Goal: Task Accomplishment & Management: Manage account settings

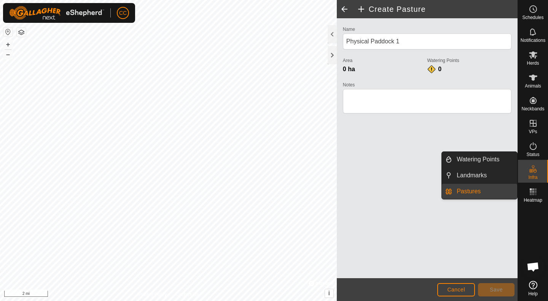
click at [465, 191] on link "Pastures" at bounding box center [484, 191] width 65 height 15
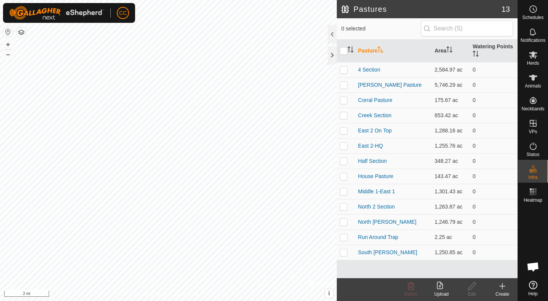
click at [439, 287] on icon at bounding box center [441, 286] width 9 height 9
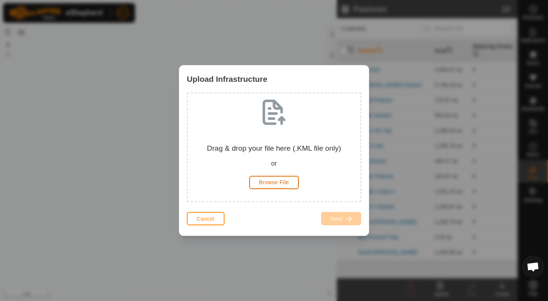
click at [288, 184] on span "Browse File" at bounding box center [274, 182] width 30 height 6
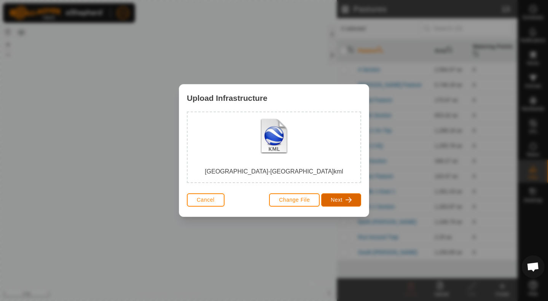
click at [345, 202] on button "Next" at bounding box center [341, 199] width 40 height 13
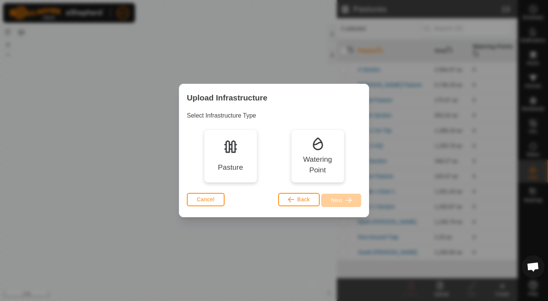
click at [218, 155] on div "Pasture" at bounding box center [230, 155] width 53 height 53
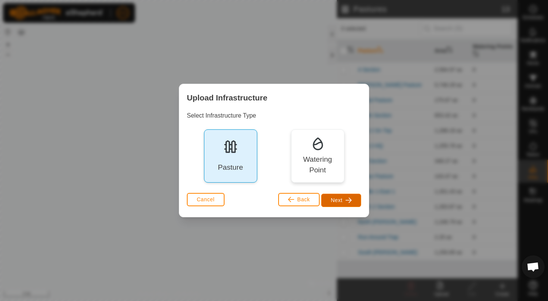
click at [344, 201] on button "Next" at bounding box center [341, 200] width 40 height 13
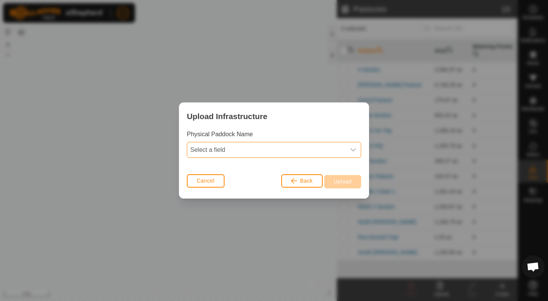
click at [337, 150] on span "Select a field" at bounding box center [266, 149] width 158 height 15
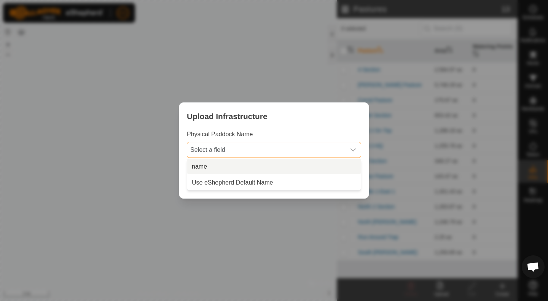
click at [244, 168] on li "name" at bounding box center [274, 166] width 174 height 15
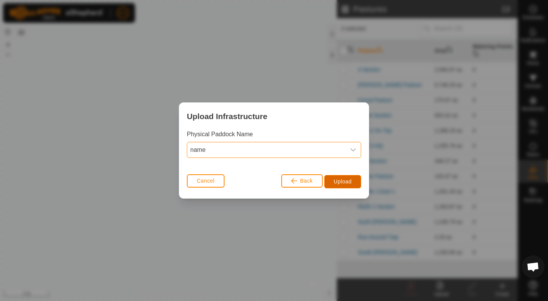
click at [340, 182] on span "Upload" at bounding box center [343, 181] width 18 height 6
click at [225, 243] on div "Upload Infrastructure Physical Paddock Name name Cancel Back Upload" at bounding box center [274, 150] width 548 height 301
click at [214, 180] on span "Cancel" at bounding box center [206, 181] width 18 height 6
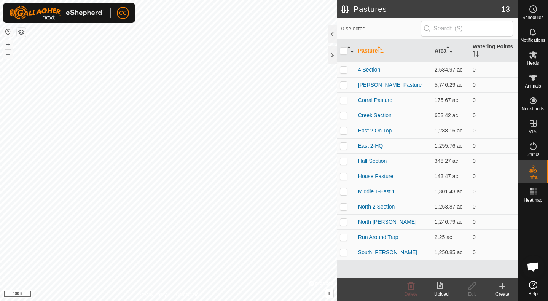
click at [502, 288] on icon at bounding box center [502, 285] width 0 height 5
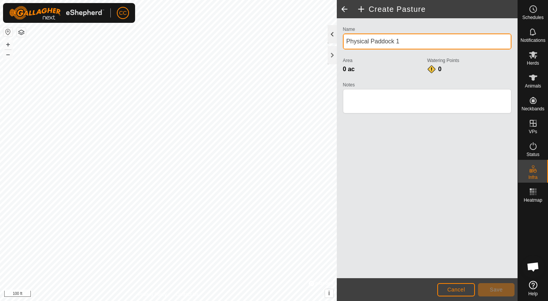
click at [302, 33] on div "Create Pasture Name Physical Paddock 1 Area 0 ac Watering Points 0 Notes Cancel…" at bounding box center [259, 150] width 518 height 301
drag, startPoint x: 392, startPoint y: 42, endPoint x: 335, endPoint y: 40, distance: 56.7
click at [337, 40] on div "Create Pasture Name Physical Paddock 1 Area 0 ac Watering Points 0 Notes Cancel…" at bounding box center [427, 150] width 181 height 301
type input "[PERSON_NAME] Road Pasture"
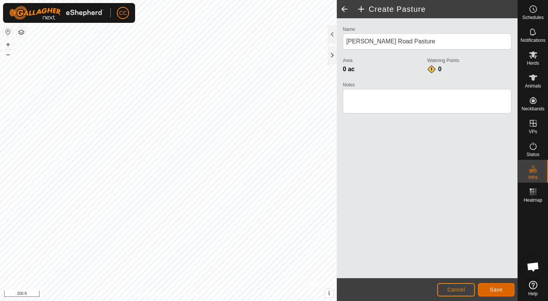
click at [494, 290] on span "Save" at bounding box center [496, 290] width 13 height 6
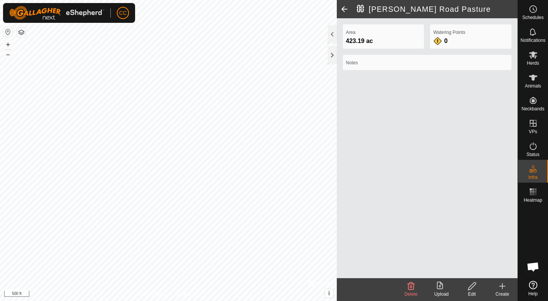
click at [349, 245] on div "[PERSON_NAME][GEOGRAPHIC_DATA] Pasture Area 423.19 ac Watering Points 0 Notes D…" at bounding box center [259, 150] width 518 height 301
click at [504, 288] on icon at bounding box center [502, 286] width 9 height 9
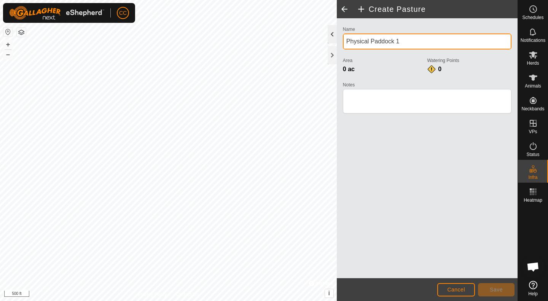
click at [270, 40] on div "Create Pasture Name Physical Paddock 1 Area 0 ac Watering Points 0 Notes Cancel…" at bounding box center [259, 150] width 518 height 301
click at [384, 45] on input "Physical Paddock 1" at bounding box center [427, 41] width 169 height 16
type input "North Pen Trap"
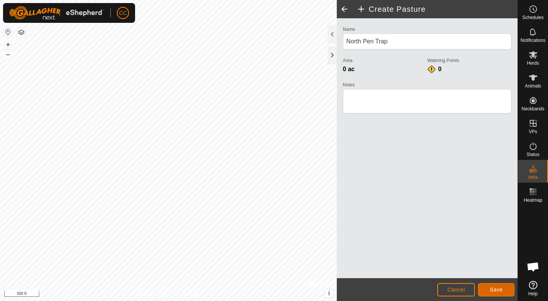
click at [510, 289] on button "Save" at bounding box center [496, 289] width 37 height 13
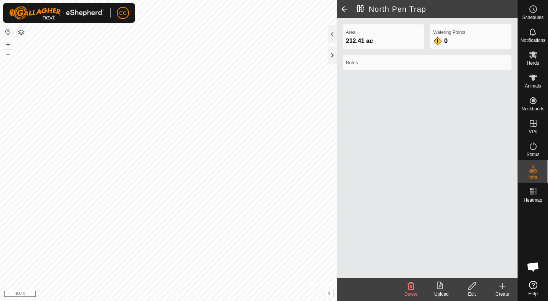
click at [346, 7] on span at bounding box center [344, 9] width 15 height 18
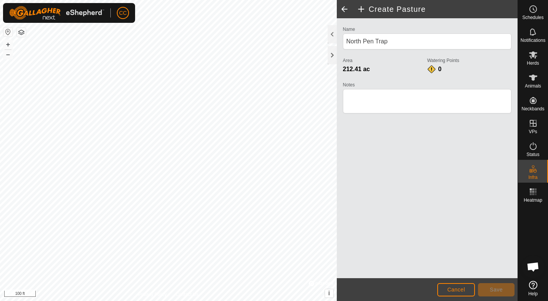
click at [345, 12] on span at bounding box center [344, 9] width 15 height 18
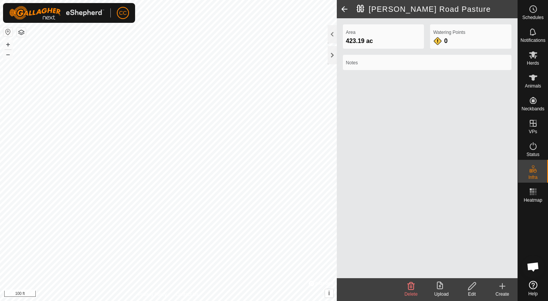
drag, startPoint x: 346, startPoint y: 8, endPoint x: 350, endPoint y: 23, distance: 16.2
click at [347, 8] on span at bounding box center [344, 9] width 15 height 18
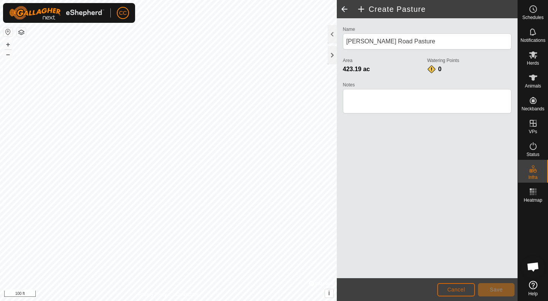
click at [460, 292] on span "Cancel" at bounding box center [456, 290] width 18 height 6
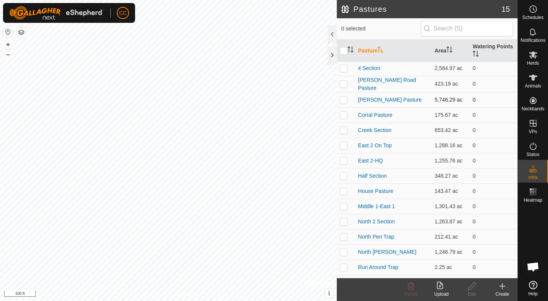
scroll to position [2, 0]
click at [371, 83] on link "[PERSON_NAME] Road Pasture" at bounding box center [387, 83] width 58 height 14
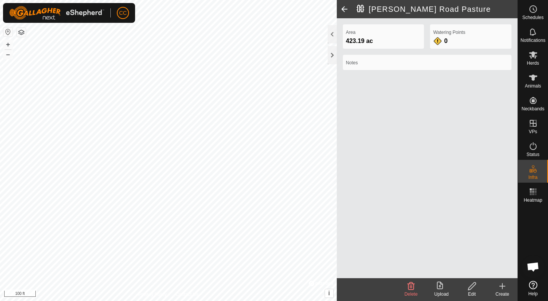
click at [471, 288] on icon at bounding box center [472, 286] width 8 height 8
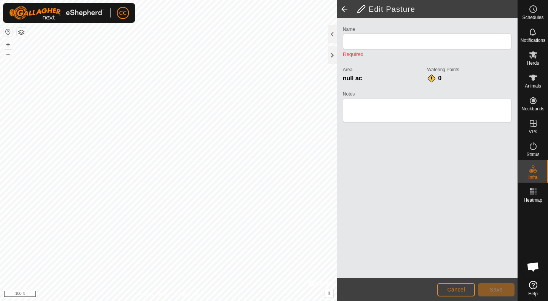
type input "[PERSON_NAME] Road Pasture"
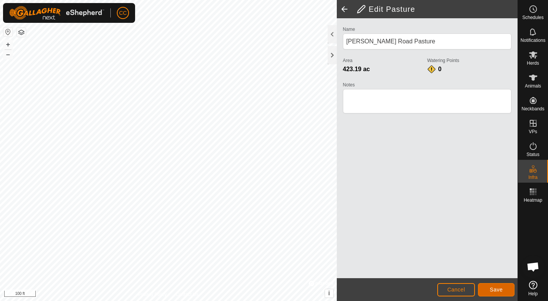
click at [500, 293] on button "Save" at bounding box center [496, 289] width 37 height 13
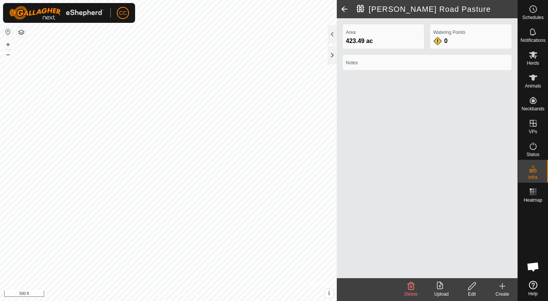
click at [502, 287] on icon at bounding box center [502, 285] width 0 height 5
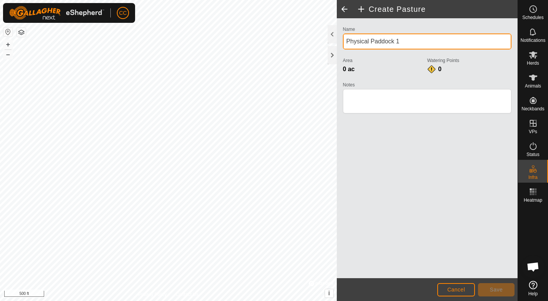
click at [305, 44] on div "Create Pasture Name Physical Paddock 1 Area 0 ac Watering Points 0 Notes Cancel…" at bounding box center [259, 150] width 518 height 301
drag, startPoint x: 410, startPoint y: 39, endPoint x: 343, endPoint y: 37, distance: 67.0
click at [343, 37] on input "Physical Paddock 1" at bounding box center [427, 41] width 169 height 16
click at [375, 40] on input "Southwest Bluestem" at bounding box center [427, 41] width 169 height 16
type input "South Bluestem"
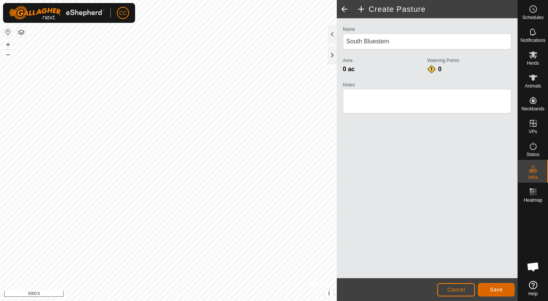
click at [489, 287] on button "Save" at bounding box center [496, 289] width 37 height 13
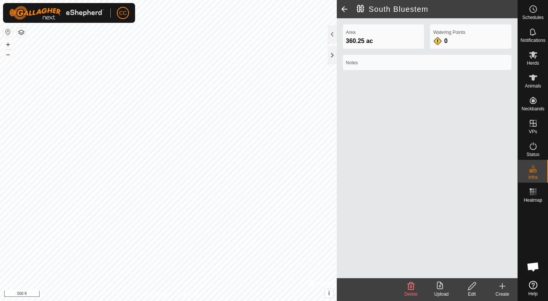
click at [507, 288] on create-svg-icon at bounding box center [502, 286] width 30 height 9
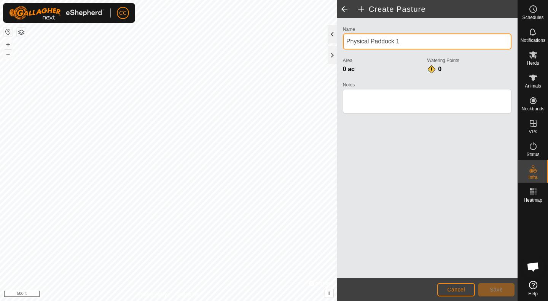
click at [312, 38] on div "Create Pasture Name Physical Paddock 1 Area 0 ac Watering Points 0 Notes Cancel…" at bounding box center [259, 150] width 518 height 301
type input "P"
type input "North Bluestem"
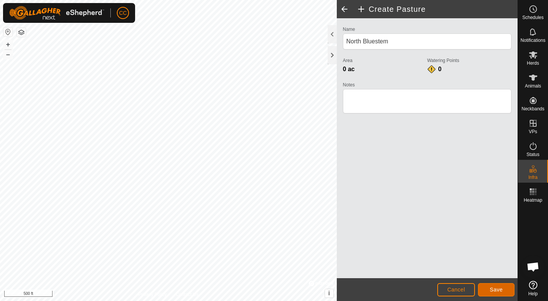
click at [492, 290] on span "Save" at bounding box center [496, 290] width 13 height 6
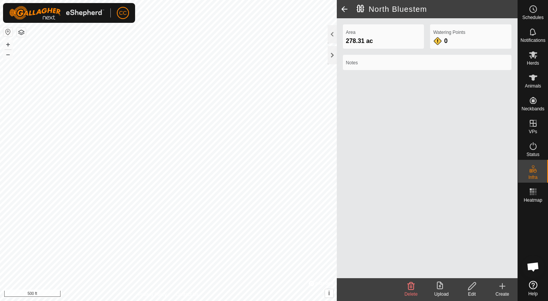
click at [502, 287] on icon at bounding box center [502, 285] width 0 height 5
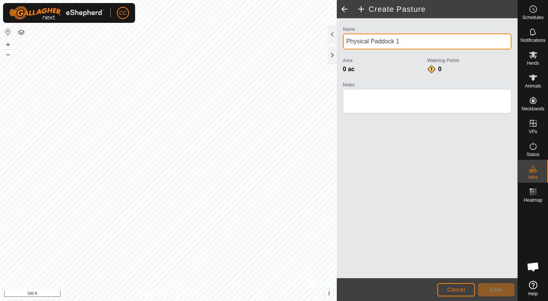
click at [386, 41] on input "Physical Paddock 1" at bounding box center [427, 41] width 169 height 16
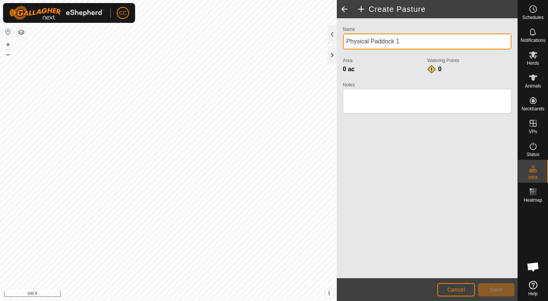
click at [386, 41] on input "Physical Paddock 1" at bounding box center [427, 41] width 169 height 16
click at [387, 40] on input "Physical Paddock 1" at bounding box center [427, 41] width 169 height 16
type input "Substation"
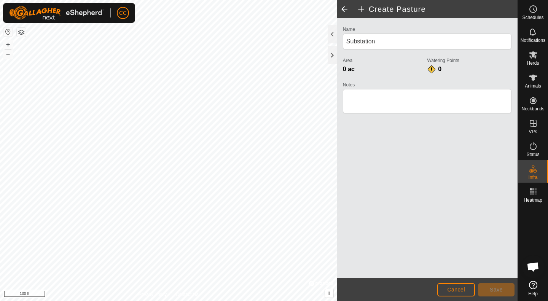
click at [164, 0] on html "CC Schedules Notifications Herds Animals Neckbands VPs Status Infra Heatmap Hel…" at bounding box center [274, 150] width 548 height 301
click at [174, 0] on html "CC Schedules Notifications Herds Animals Neckbands VPs Status Infra Heatmap Hel…" at bounding box center [274, 150] width 548 height 301
click at [498, 291] on span "Save" at bounding box center [496, 290] width 13 height 6
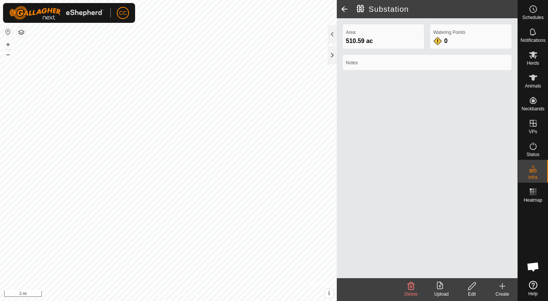
drag, startPoint x: 502, startPoint y: 288, endPoint x: 521, endPoint y: 250, distance: 43.2
click at [502, 288] on icon at bounding box center [502, 286] width 9 height 9
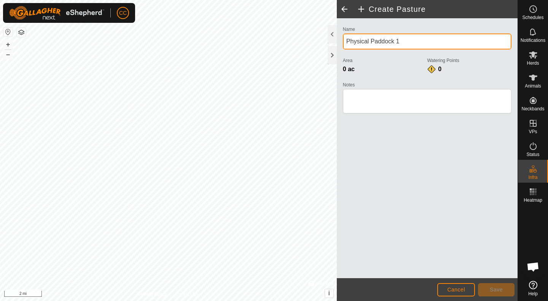
click at [377, 41] on input "Physical Paddock 1" at bounding box center [427, 41] width 169 height 16
click at [377, 43] on input "Physical Paddock 1" at bounding box center [427, 41] width 169 height 16
drag, startPoint x: 379, startPoint y: 43, endPoint x: 390, endPoint y: 48, distance: 12.8
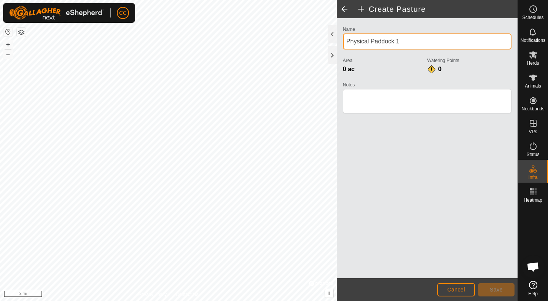
click at [380, 43] on input "Physical Paddock 1" at bounding box center [427, 41] width 169 height 16
click at [379, 44] on input "Physical Paddock 1" at bounding box center [427, 41] width 169 height 16
type input "Solar"
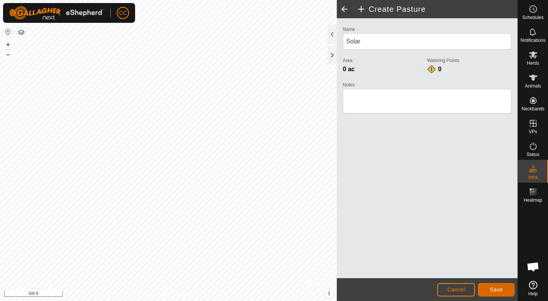
click at [495, 291] on span "Save" at bounding box center [496, 290] width 13 height 6
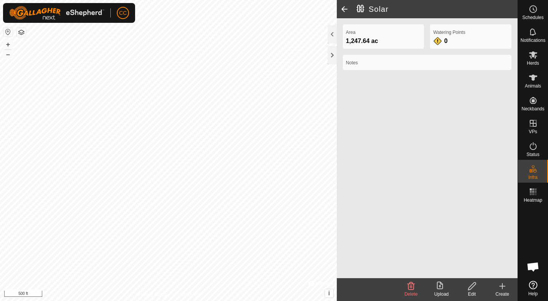
click at [504, 288] on icon at bounding box center [502, 286] width 9 height 9
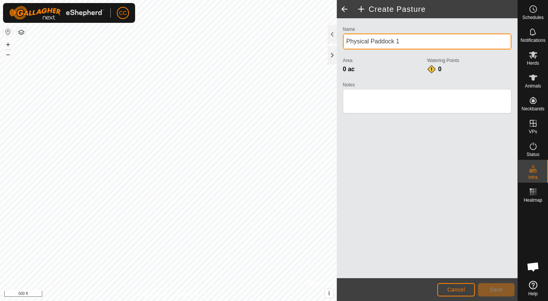
click at [365, 42] on input "Physical Paddock 1" at bounding box center [427, 41] width 169 height 16
type input "Loan Tree Trap"
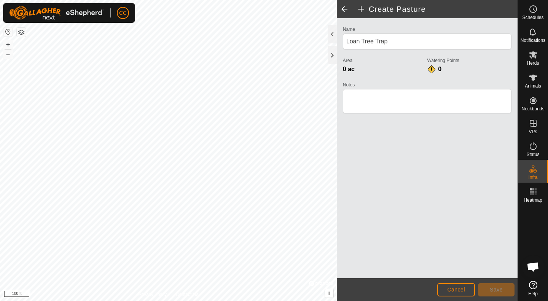
click at [131, 18] on div "CC Schedules Notifications Herds Animals Neckbands VPs Status Infra Heatmap Hel…" at bounding box center [274, 150] width 548 height 301
click at [502, 288] on span "Save" at bounding box center [496, 290] width 13 height 6
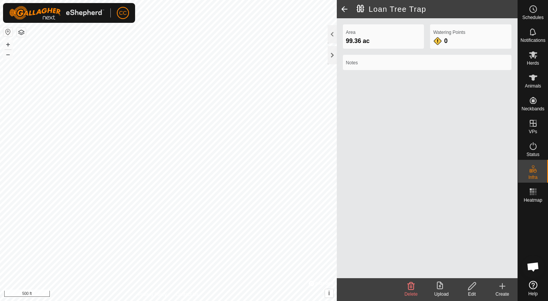
click at [503, 285] on icon at bounding box center [502, 286] width 9 height 9
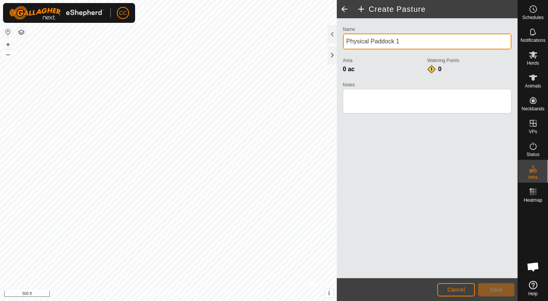
click at [374, 43] on input "Physical Paddock 1" at bounding box center [427, 41] width 169 height 16
type input "Middle Trap"
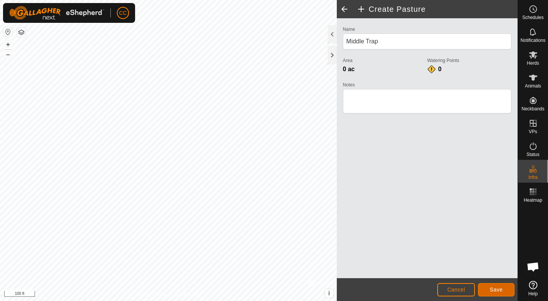
click at [496, 291] on span "Save" at bounding box center [496, 290] width 13 height 6
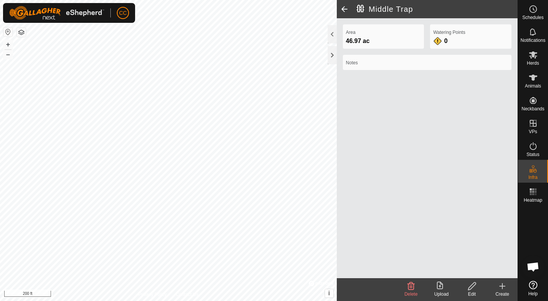
click at [503, 287] on icon at bounding box center [502, 286] width 9 height 9
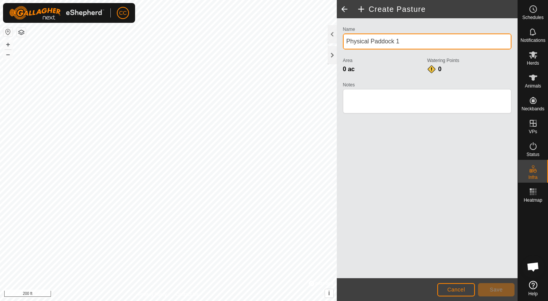
click at [373, 44] on input "Physical Paddock 1" at bounding box center [427, 41] width 169 height 16
click at [380, 42] on input "Physical Paddock 1" at bounding box center [427, 41] width 169 height 16
type input "Pen Trap"
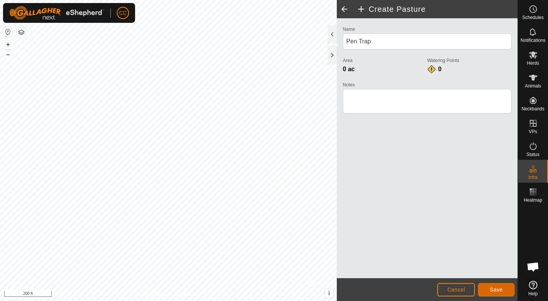
click at [486, 284] on button "Save" at bounding box center [496, 289] width 37 height 13
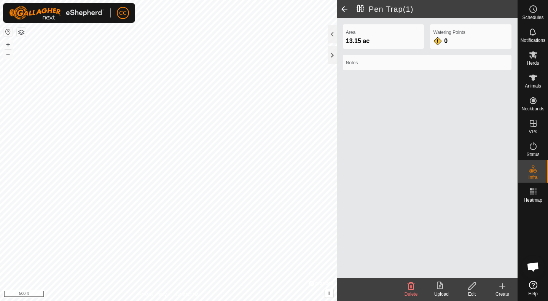
click at [506, 286] on icon at bounding box center [502, 286] width 9 height 9
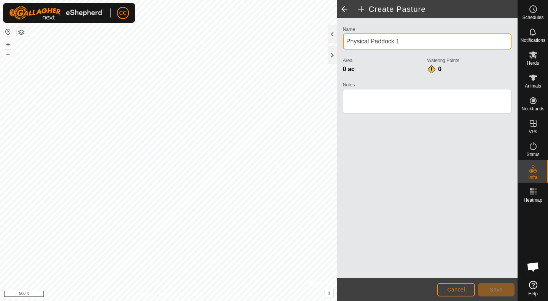
click at [376, 41] on input "Physical Paddock 1" at bounding box center [427, 41] width 169 height 16
type input "North Pen Trap"
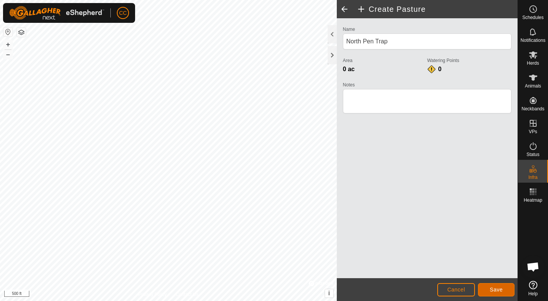
click at [497, 290] on span "Save" at bounding box center [496, 290] width 13 height 6
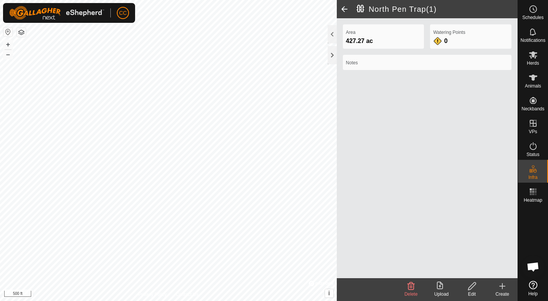
click at [501, 285] on icon at bounding box center [502, 286] width 9 height 9
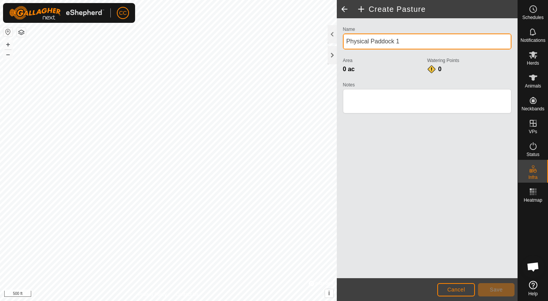
click at [376, 38] on input "Physical Paddock 1" at bounding box center [427, 41] width 169 height 16
click at [376, 39] on input "Physical Paddock 1" at bounding box center [427, 41] width 169 height 16
type input "Northeast Pasture"
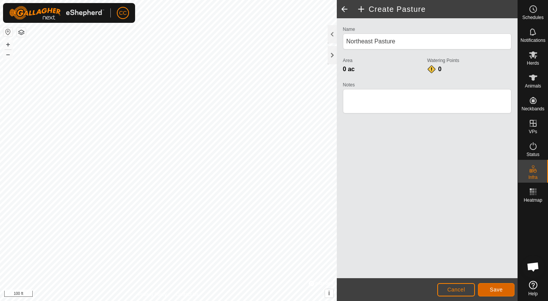
click at [493, 286] on button "Save" at bounding box center [496, 289] width 37 height 13
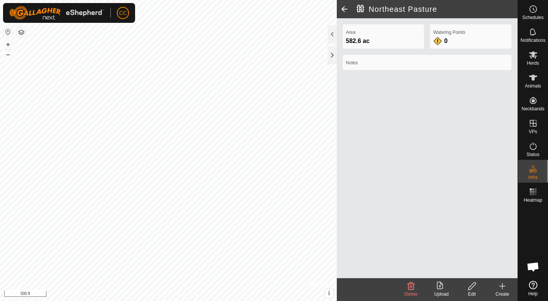
click at [505, 289] on icon at bounding box center [502, 286] width 9 height 9
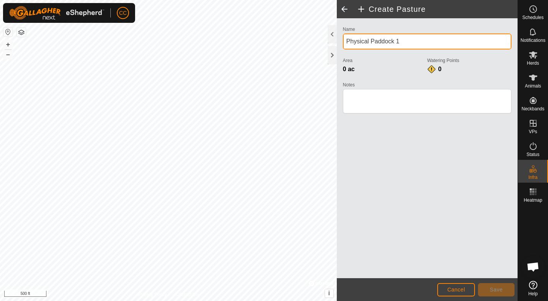
click at [378, 42] on input "Physical Paddock 1" at bounding box center [427, 41] width 169 height 16
click at [379, 43] on input "Physical Paddock 1" at bounding box center [427, 41] width 169 height 16
type input "Northeast Bluestem"
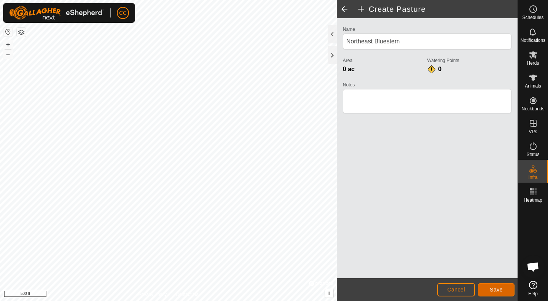
click at [501, 289] on span "Save" at bounding box center [496, 290] width 13 height 6
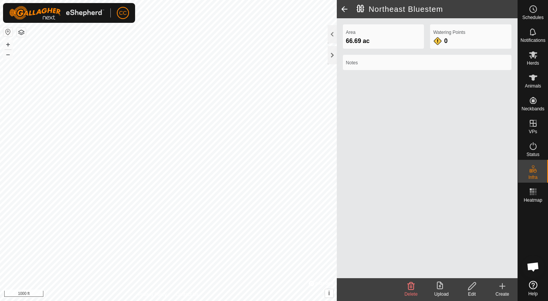
click at [501, 287] on icon at bounding box center [502, 286] width 9 height 9
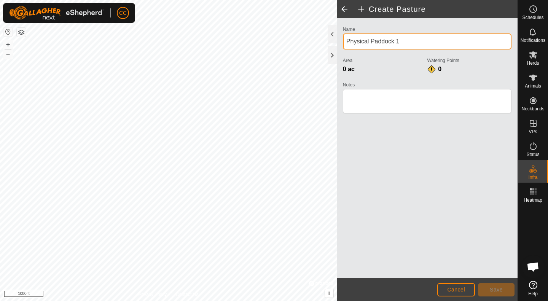
click at [382, 39] on input "Physical Paddock 1" at bounding box center [427, 41] width 169 height 16
type input "B"
type input "[PERSON_NAME] Pivot"
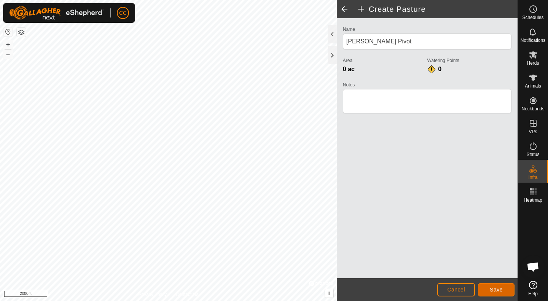
click at [504, 290] on button "Save" at bounding box center [496, 289] width 37 height 13
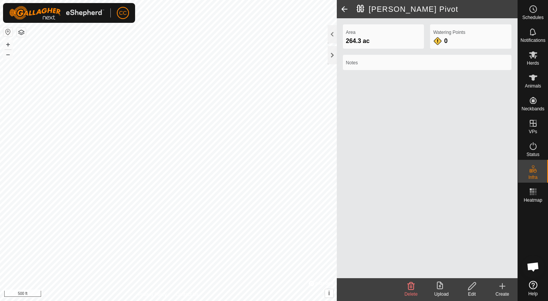
click at [501, 286] on icon at bounding box center [502, 286] width 5 height 0
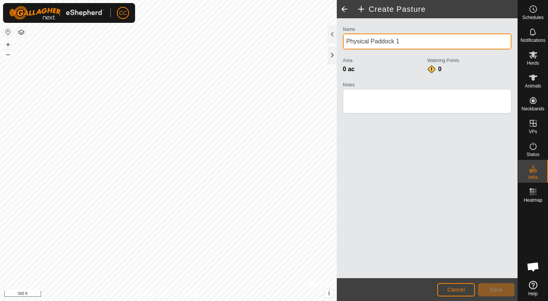
click at [363, 43] on input "Physical Paddock 1" at bounding box center [427, 41] width 169 height 16
type input "North Pivot Trap"
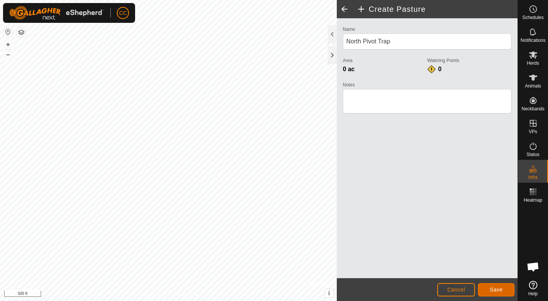
click at [499, 291] on span "Save" at bounding box center [496, 290] width 13 height 6
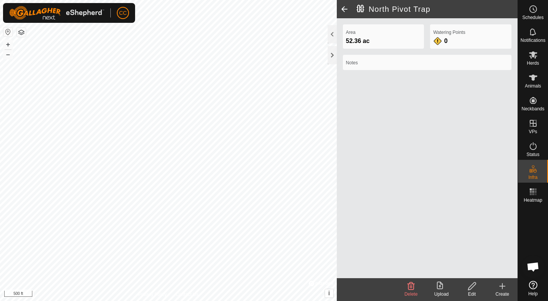
click at [503, 288] on icon at bounding box center [502, 286] width 9 height 9
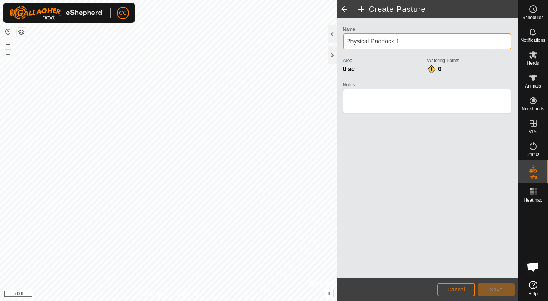
click at [374, 43] on input "Physical Paddock 1" at bounding box center [427, 41] width 169 height 16
type input "j"
type input "[PERSON_NAME] Farm"
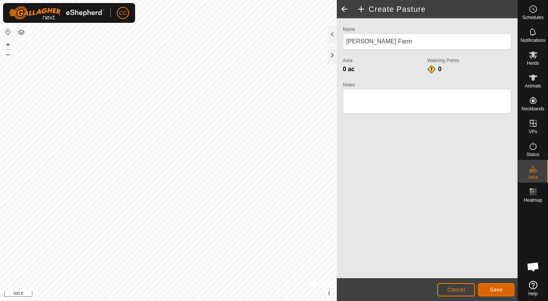
click at [498, 289] on span "Save" at bounding box center [496, 290] width 13 height 6
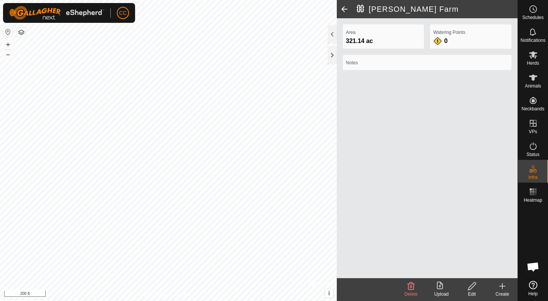
click at [501, 287] on icon at bounding box center [502, 286] width 9 height 9
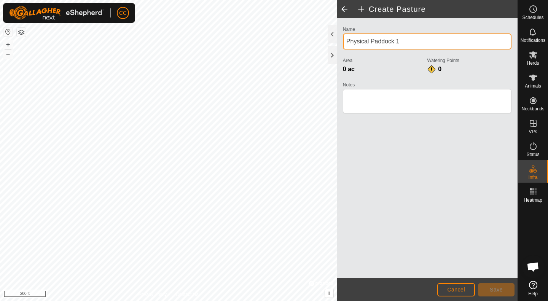
click at [384, 43] on input "Physical Paddock 1" at bounding box center [427, 41] width 169 height 16
type input "[PERSON_NAME] Quarter"
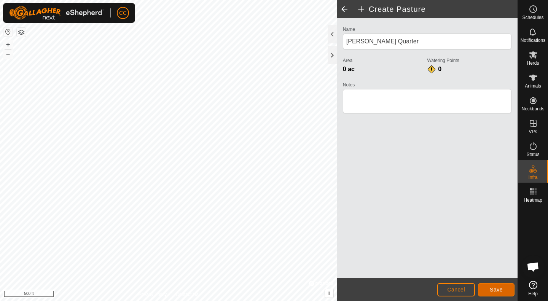
click at [486, 286] on button "Save" at bounding box center [496, 289] width 37 height 13
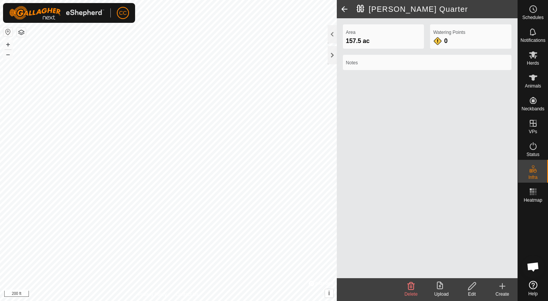
click at [501, 284] on icon at bounding box center [502, 286] width 9 height 9
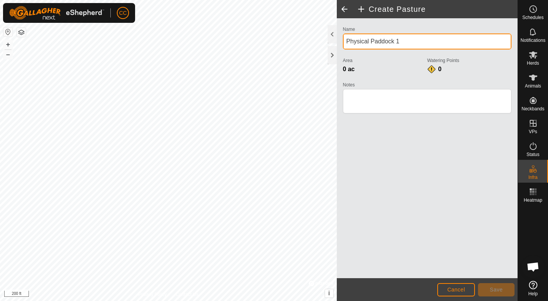
click at [377, 41] on input "Physical Paddock 1" at bounding box center [427, 41] width 169 height 16
type input "[PERSON_NAME] Farm"
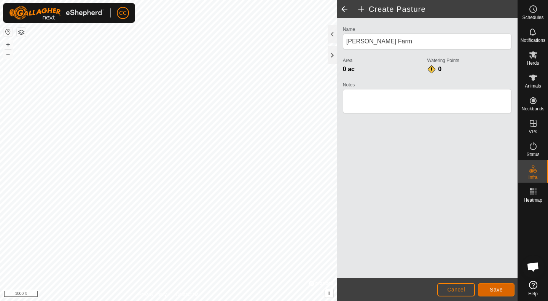
click at [502, 288] on span "Save" at bounding box center [496, 290] width 13 height 6
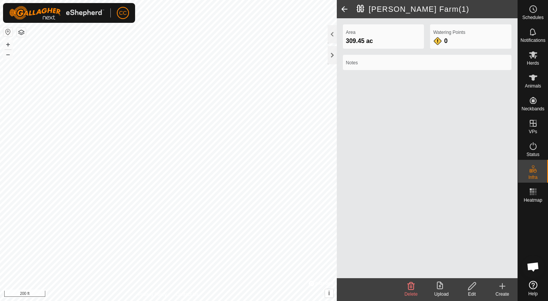
click at [500, 287] on icon at bounding box center [502, 286] width 9 height 9
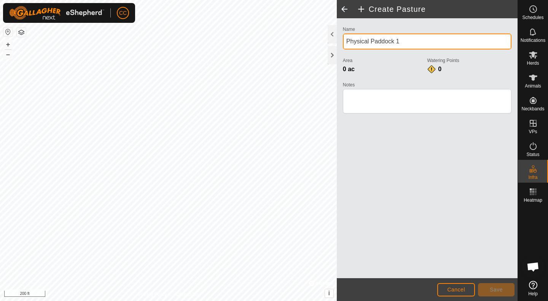
click at [379, 43] on input "Physical Paddock 1" at bounding box center [427, 41] width 169 height 16
type input "Bell Farm NE Trap"
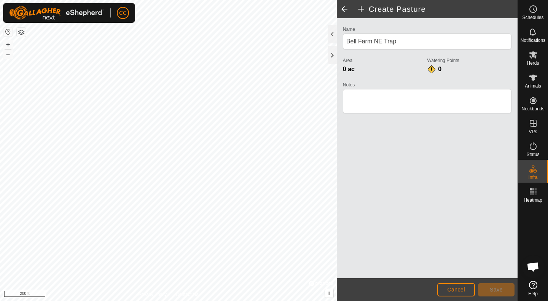
click at [241, 301] on html "CC Schedules Notifications Herds Animals Neckbands VPs Status Infra Heatmap Hel…" at bounding box center [274, 150] width 548 height 301
click at [490, 287] on span "Save" at bounding box center [496, 290] width 13 height 6
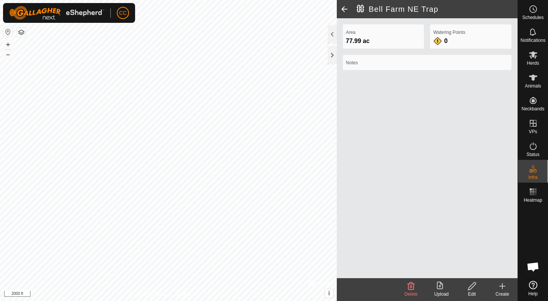
click at [503, 287] on icon at bounding box center [502, 286] width 9 height 9
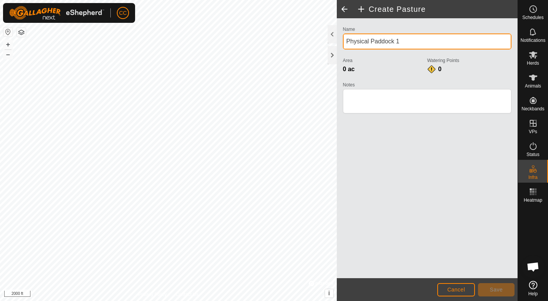
click at [356, 42] on input "Physical Paddock 1" at bounding box center [427, 41] width 169 height 16
click at [356, 41] on input "Physical Paddock 1" at bounding box center [427, 41] width 169 height 16
click at [371, 41] on input "Physical Paddock 1" at bounding box center [427, 41] width 169 height 16
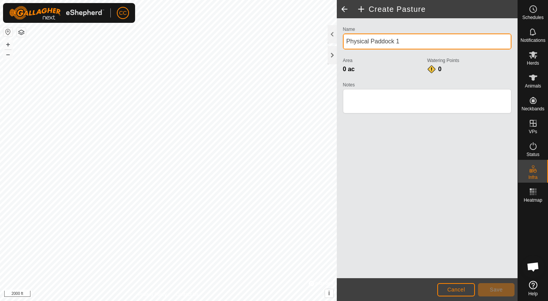
click at [371, 40] on input "Physical Paddock 1" at bounding box center [427, 41] width 169 height 16
click at [366, 40] on input "Physical Paddock 1" at bounding box center [427, 41] width 169 height 16
click at [366, 41] on input "Physical Paddock 1" at bounding box center [427, 41] width 169 height 16
click at [366, 42] on input "Physical Paddock 1" at bounding box center [427, 41] width 169 height 16
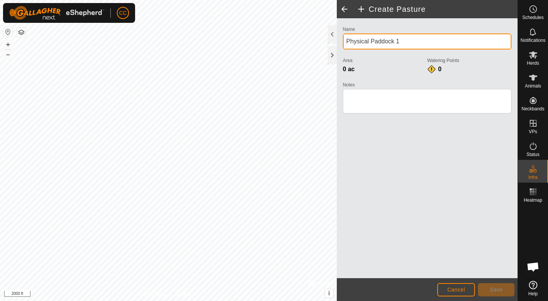
click at [366, 43] on input "Physical Paddock 1" at bounding box center [427, 41] width 169 height 16
click at [366, 42] on input "Physical Paddock 1" at bounding box center [427, 41] width 169 height 16
click at [304, 41] on div "Create Pasture Name Physical Paddock 1 Area 0 ac Watering Points 0 Notes Cancel…" at bounding box center [259, 150] width 518 height 301
click at [327, 42] on div "Create Pasture Name Physical Paddock 1 Area 0 ac Watering Points 0 Notes Cancel…" at bounding box center [259, 150] width 518 height 301
drag, startPoint x: 399, startPoint y: 42, endPoint x: 340, endPoint y: 42, distance: 59.4
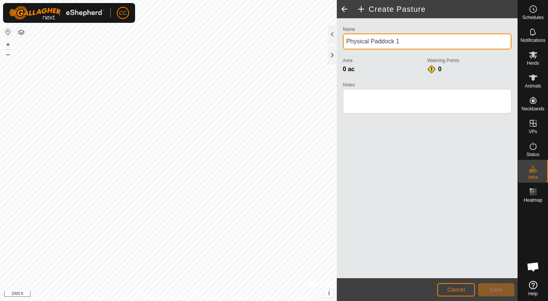
click at [340, 42] on div "Name Physical Paddock 1 Area 0 ac Watering Points 0 Notes" at bounding box center [427, 73] width 175 height 98
type input "Bell Farm"
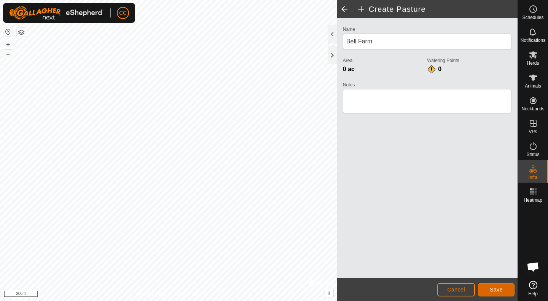
click at [499, 285] on button "Save" at bounding box center [496, 289] width 37 height 13
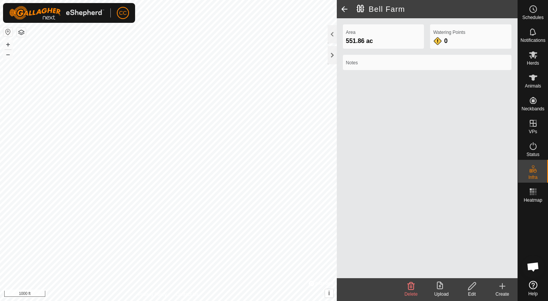
click at [495, 286] on create-svg-icon at bounding box center [502, 286] width 30 height 9
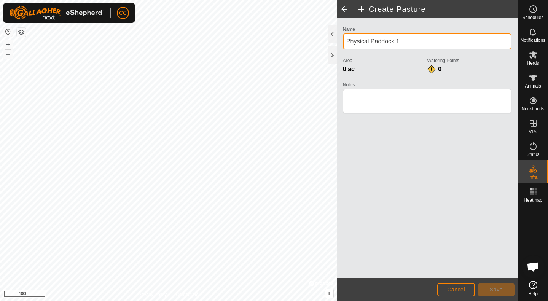
drag, startPoint x: 400, startPoint y: 41, endPoint x: 347, endPoint y: 41, distance: 52.5
click at [347, 41] on input "Physical Paddock 1" at bounding box center [427, 41] width 169 height 16
type input "[PERSON_NAME] Greenhouse"
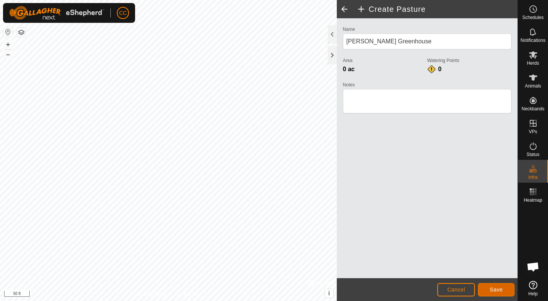
click at [497, 285] on button "Save" at bounding box center [496, 289] width 37 height 13
